Goal: Find specific page/section: Find specific page/section

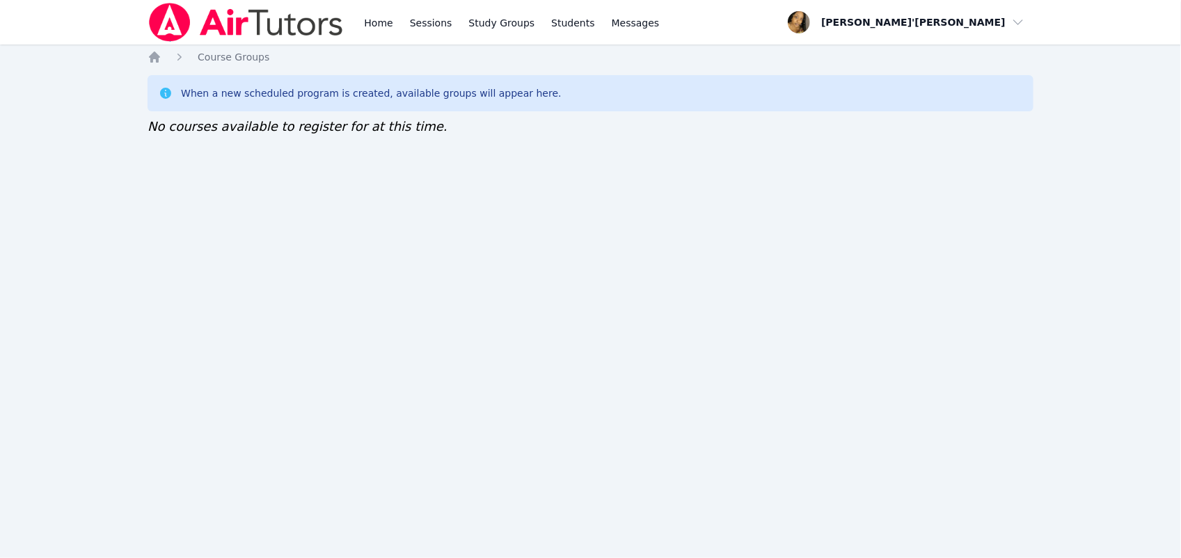
click at [765, 433] on div "Home Sessions Study Groups Students Messages Open user menu [PERSON_NAME]'[PERS…" at bounding box center [590, 279] width 1181 height 558
